Goal: Check status: Check status

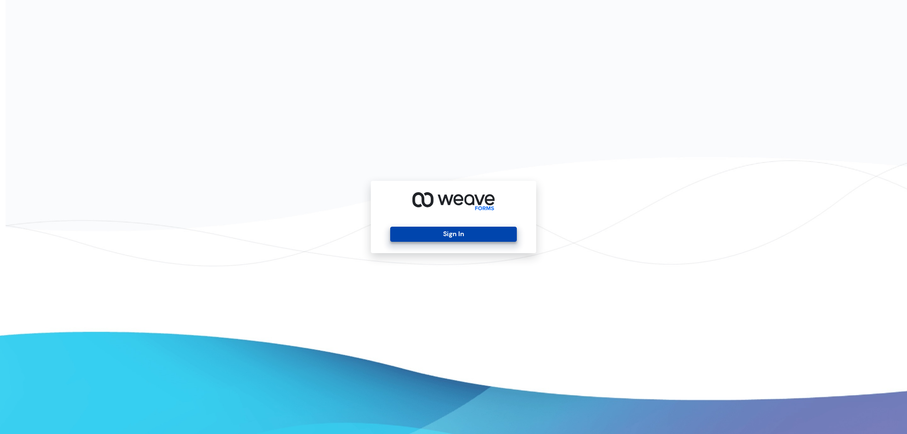
click at [515, 236] on button "Sign In" at bounding box center [453, 234] width 126 height 15
